Goal: Information Seeking & Learning: Learn about a topic

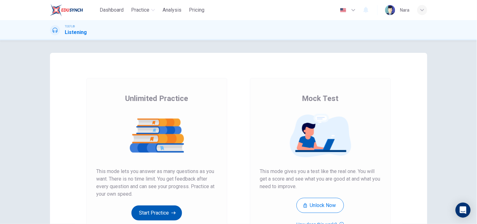
click at [167, 210] on button "Start Practice" at bounding box center [157, 213] width 51 height 15
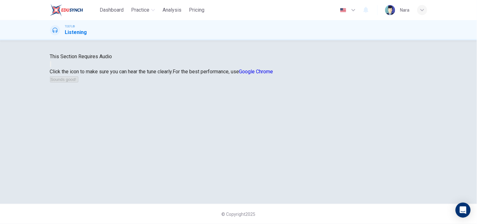
click at [51, 67] on button "button" at bounding box center [50, 64] width 1 height 6
click at [78, 82] on button "Sounds good!" at bounding box center [64, 79] width 28 height 6
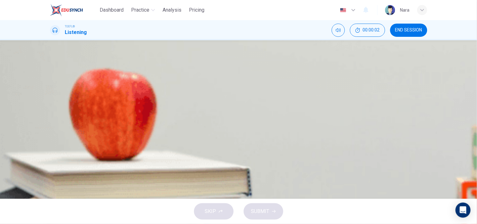
scroll to position [0, 0]
click at [397, 31] on span "END SESSION" at bounding box center [409, 30] width 27 height 5
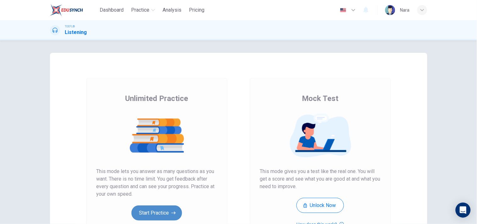
click at [154, 214] on button "Start Practice" at bounding box center [157, 213] width 51 height 15
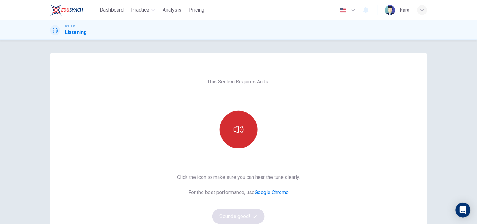
click at [236, 130] on icon "button" at bounding box center [239, 130] width 10 height 10
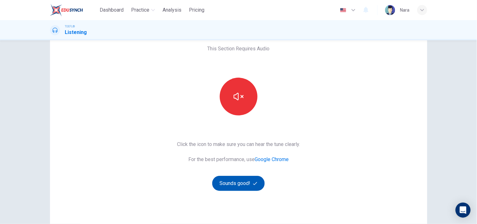
scroll to position [80, 0]
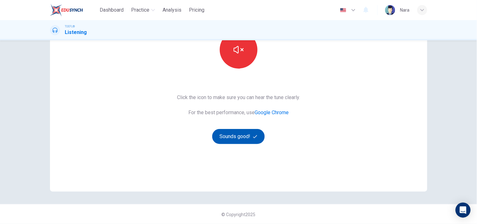
click at [245, 138] on button "Sounds good!" at bounding box center [238, 136] width 53 height 15
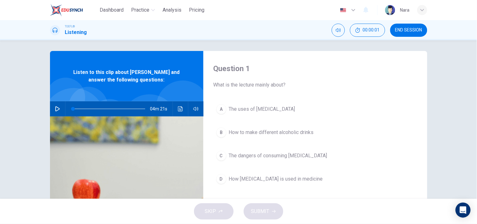
scroll to position [0, 0]
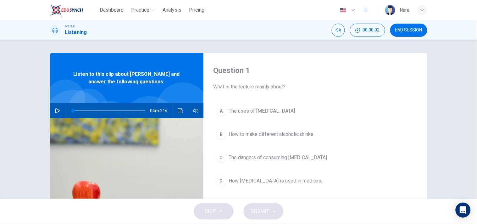
click at [399, 30] on span "END SESSION" at bounding box center [409, 30] width 27 height 5
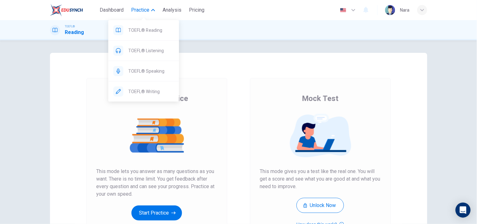
click at [139, 8] on span "Practice" at bounding box center [140, 10] width 18 height 8
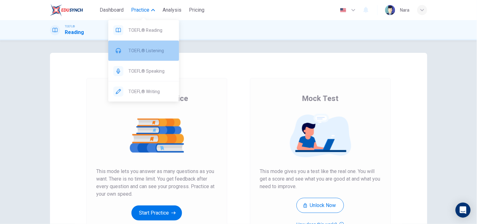
click at [157, 57] on div "TOEFL® Listening" at bounding box center [143, 51] width 71 height 20
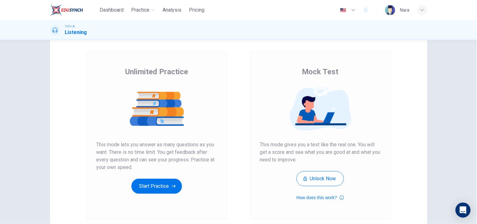
scroll to position [80, 0]
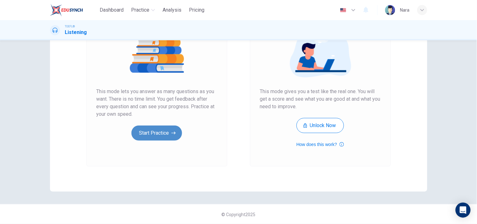
click at [170, 129] on button "Start Practice" at bounding box center [157, 133] width 51 height 15
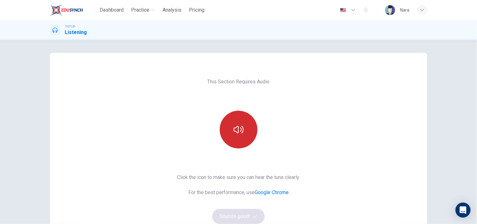
click at [231, 124] on button "button" at bounding box center [239, 130] width 38 height 38
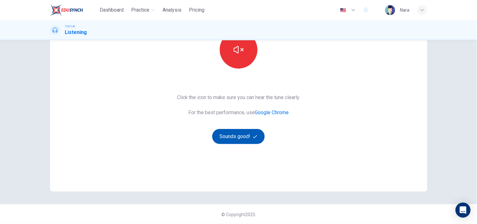
click at [234, 137] on button "Sounds good!" at bounding box center [238, 136] width 53 height 15
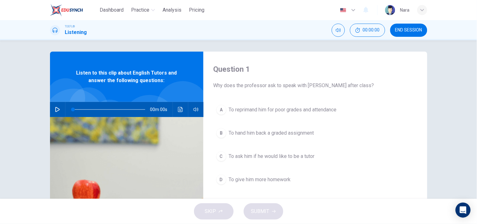
scroll to position [0, 0]
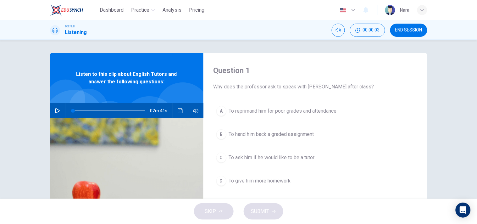
click at [55, 109] on icon "button" at bounding box center [57, 110] width 5 height 5
click at [295, 161] on span "To ask him if he would like to be a tutor" at bounding box center [272, 158] width 86 height 8
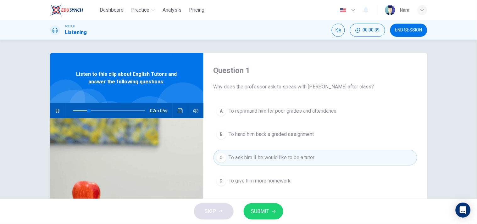
click at [268, 212] on span "SUBMIT" at bounding box center [260, 211] width 18 height 9
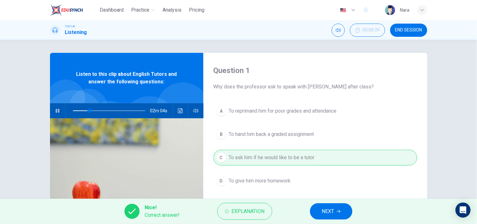
click at [324, 208] on span "NEXT" at bounding box center [328, 211] width 12 height 9
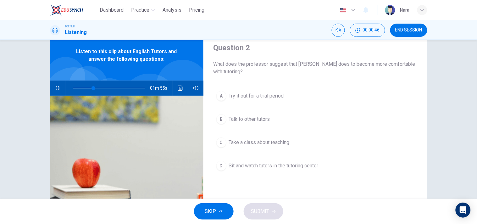
scroll to position [35, 0]
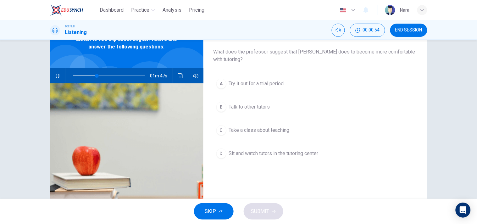
click at [282, 134] on button "C Take a class about teaching" at bounding box center [316, 130] width 204 height 16
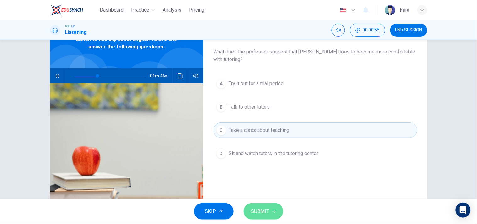
click at [265, 208] on span "SUBMIT" at bounding box center [260, 211] width 18 height 9
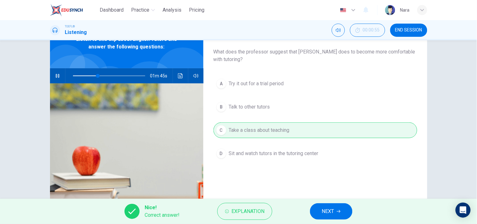
click at [319, 212] on button "NEXT" at bounding box center [331, 211] width 42 height 16
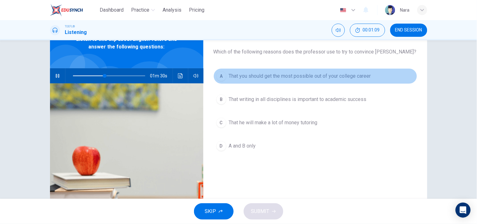
click at [295, 81] on button "A That you should get the most possible out of your college career" at bounding box center [316, 76] width 204 height 16
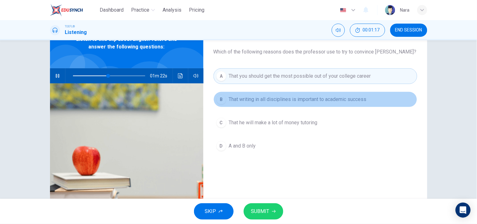
click at [280, 104] on button "B That writing in all disciplines is important to academic success" at bounding box center [316, 100] width 204 height 16
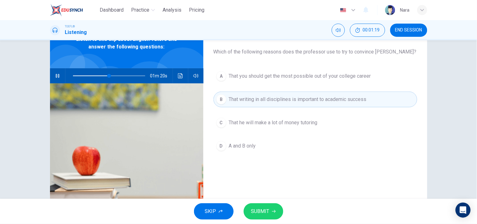
click at [254, 143] on span "A and B only" at bounding box center [242, 146] width 27 height 8
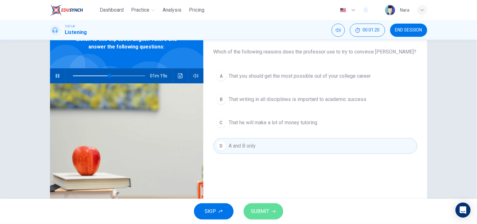
click at [265, 217] on button "SUBMIT" at bounding box center [264, 211] width 40 height 16
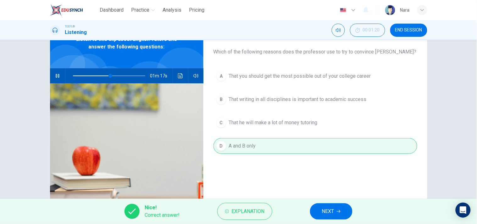
click at [321, 213] on button "NEXT" at bounding box center [331, 211] width 42 height 16
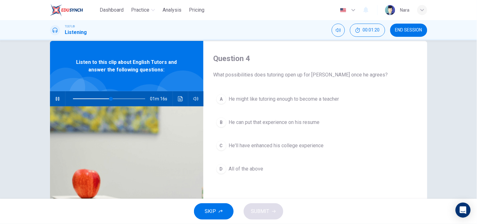
scroll to position [0, 0]
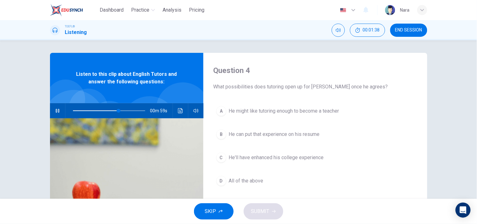
click at [259, 183] on span "All of the above" at bounding box center [246, 181] width 35 height 8
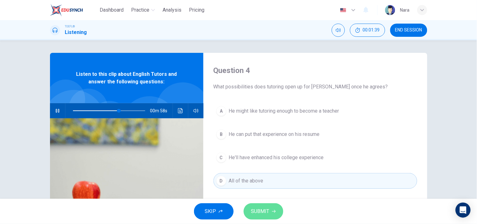
click at [270, 210] on button "SUBMIT" at bounding box center [264, 211] width 40 height 16
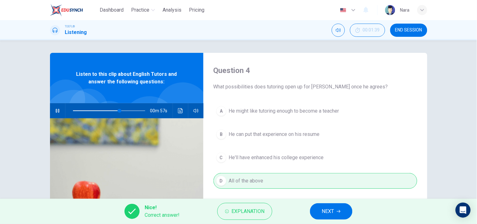
click at [329, 207] on span "NEXT" at bounding box center [328, 211] width 12 height 9
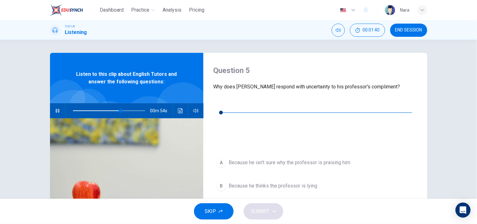
click at [226, 103] on div "00m 23s" at bounding box center [316, 120] width 204 height 44
type input "67"
click at [216, 105] on button "button" at bounding box center [219, 103] width 10 height 10
type input "0"
type input "68"
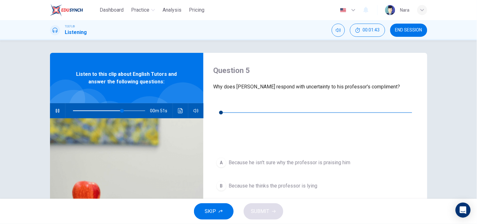
type input "4"
type input "69"
type input "8"
type input "69"
type input "13"
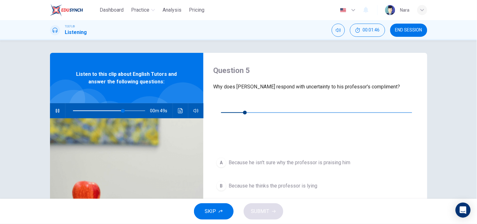
type input "70"
type input "17"
type input "71"
type input "21"
type input "71"
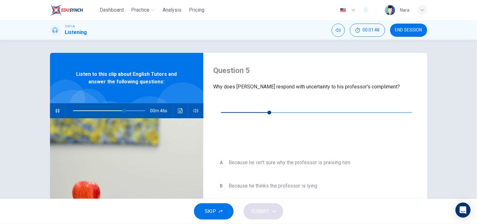
type input "25"
type input "72"
type input "30"
click at [58, 112] on button "button" at bounding box center [58, 110] width 10 height 15
type input "72"
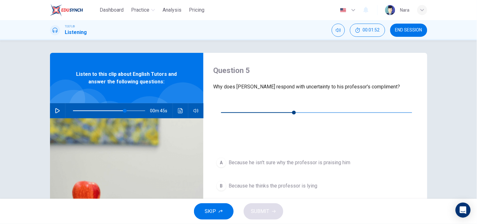
scroll to position [35, 0]
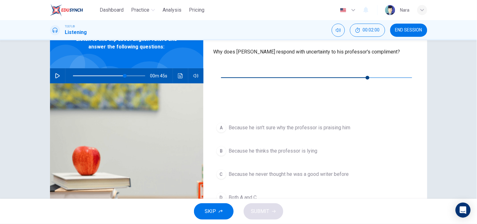
type input "77"
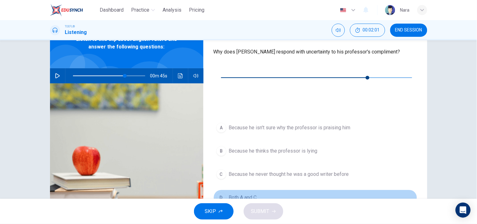
click at [268, 190] on button "D Both A and C" at bounding box center [316, 198] width 204 height 16
type input "72"
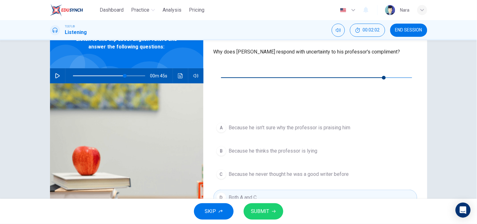
type input "85"
drag, startPoint x: 268, startPoint y: 207, endPoint x: 270, endPoint y: 201, distance: 5.9
click at [268, 207] on span "SUBMIT" at bounding box center [260, 211] width 18 height 9
type input "72"
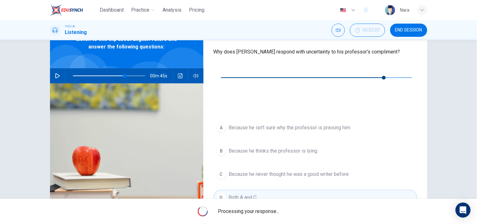
type input "90"
type input "72"
type input "90"
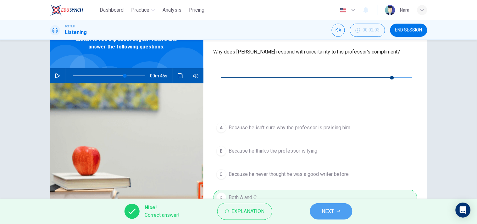
click at [339, 211] on icon "button" at bounding box center [339, 212] width 4 height 4
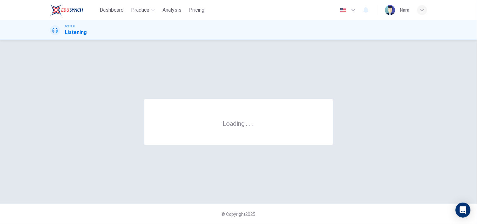
scroll to position [0, 0]
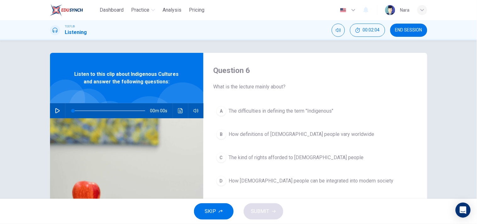
click at [412, 31] on span "END SESSION" at bounding box center [409, 30] width 27 height 5
